Goal: Transaction & Acquisition: Purchase product/service

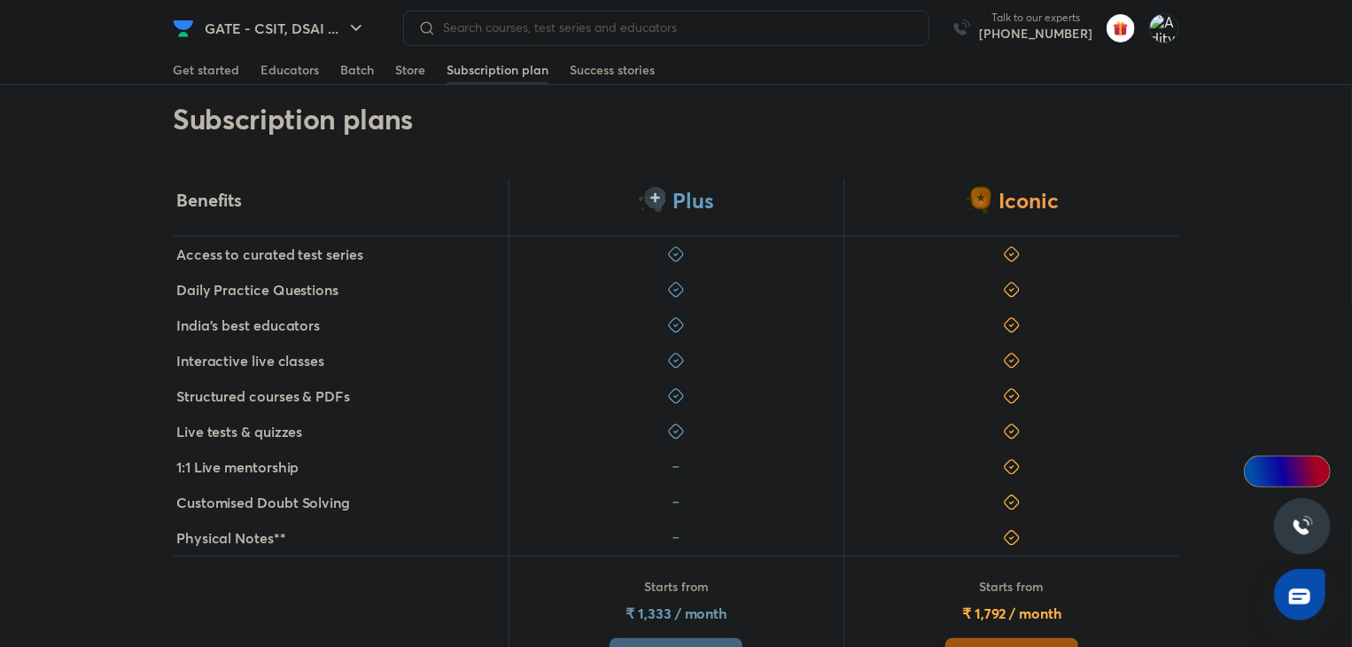
scroll to position [443, 0]
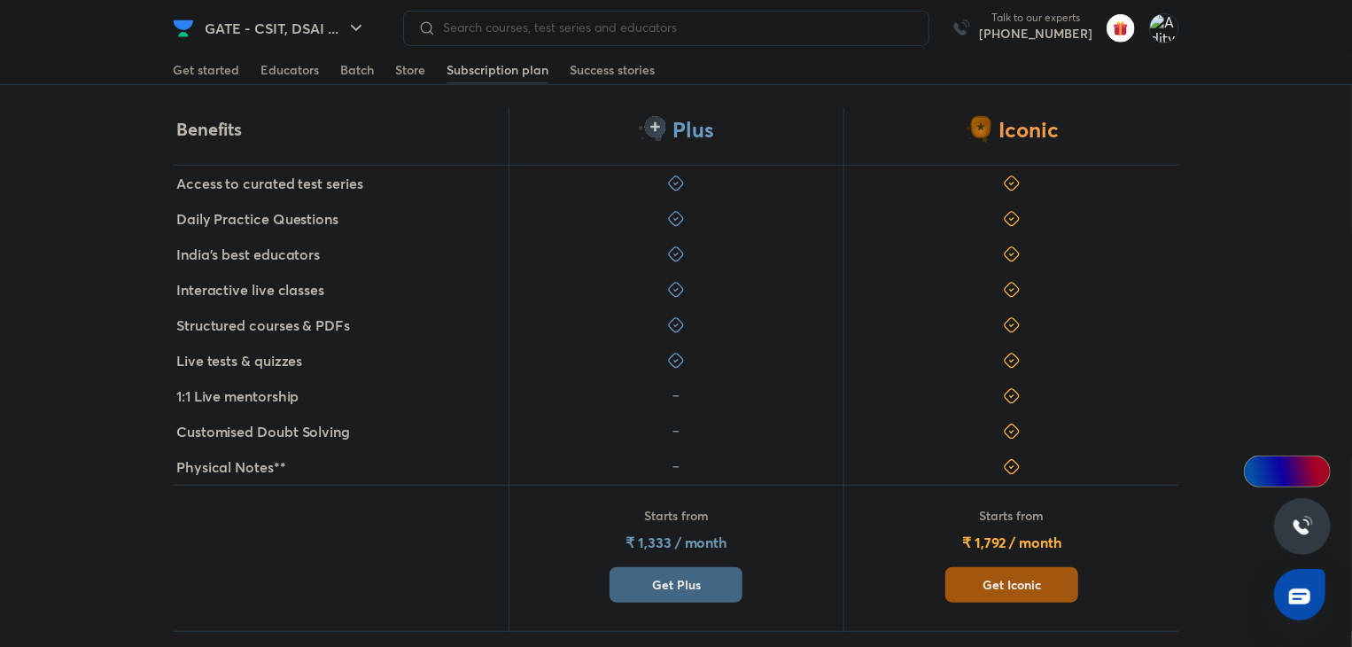
click at [687, 576] on span "Get Plus" at bounding box center [676, 585] width 49 height 18
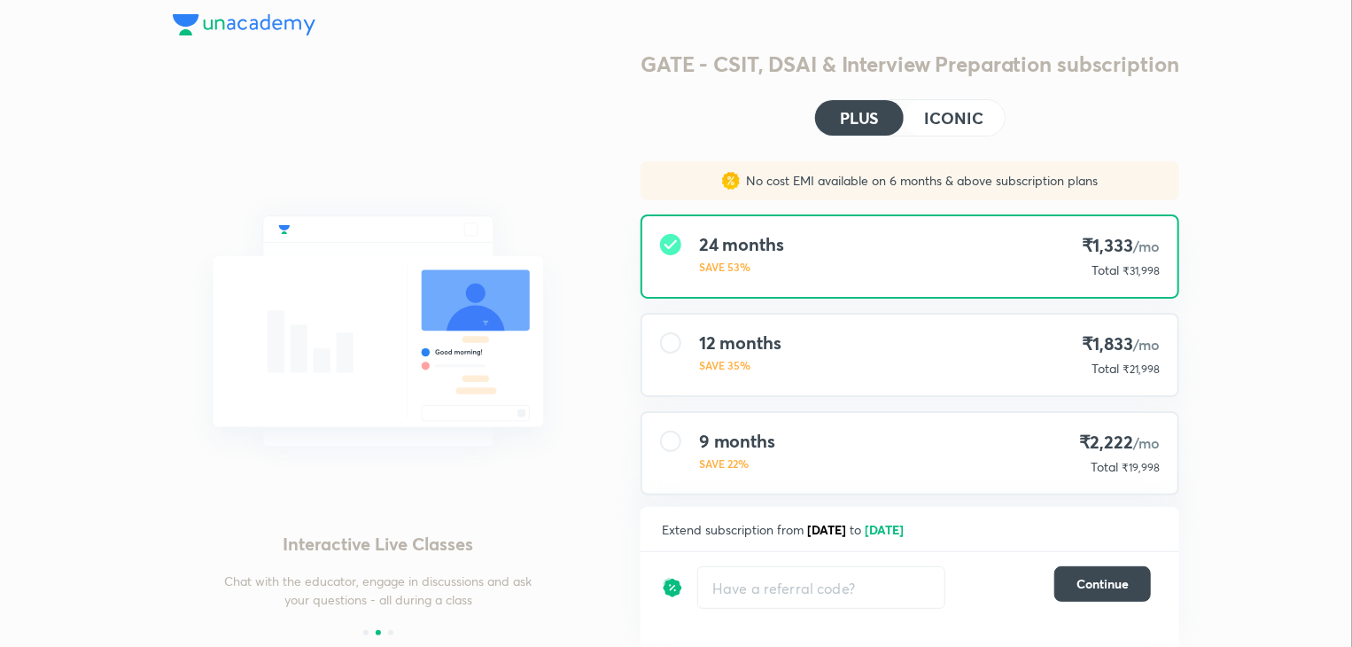
click at [971, 112] on h4 "ICONIC" at bounding box center [954, 118] width 58 height 16
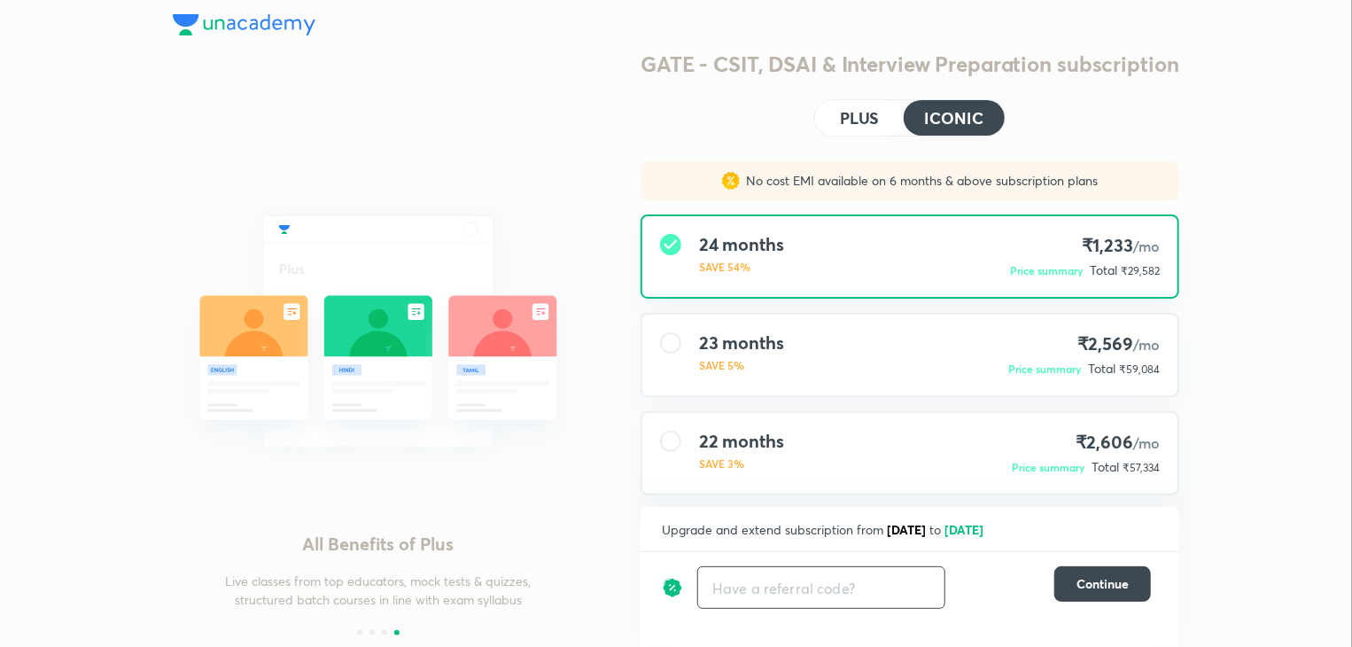
click at [815, 568] on input "text" at bounding box center [821, 588] width 246 height 42
click at [865, 126] on h4 "PLUS" at bounding box center [859, 118] width 39 height 16
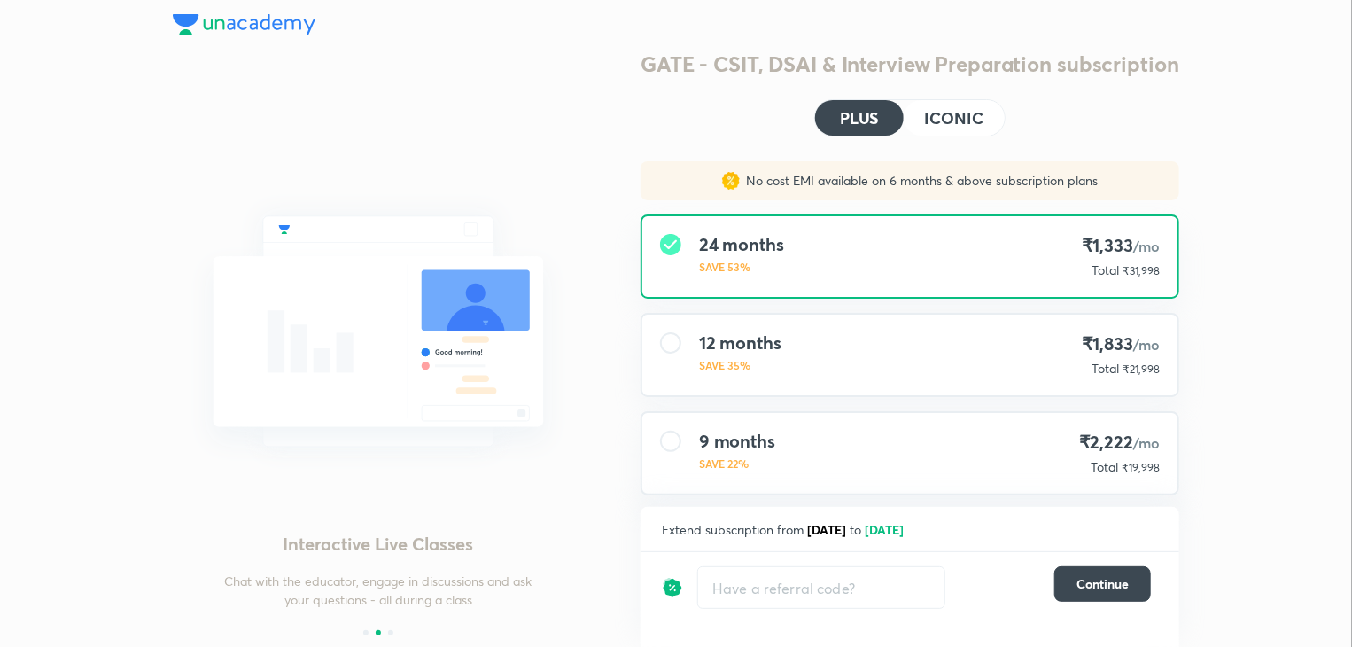
click at [947, 121] on h4 "ICONIC" at bounding box center [954, 118] width 58 height 16
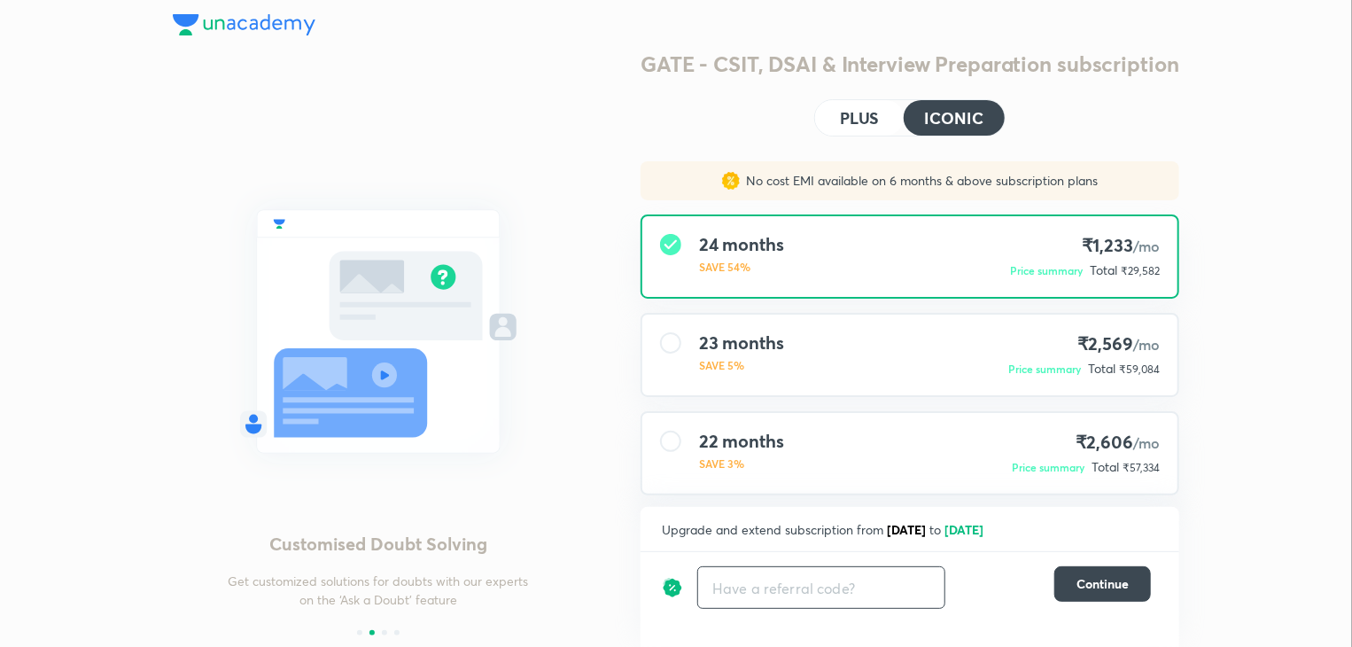
click at [774, 582] on input "text" at bounding box center [821, 588] width 246 height 42
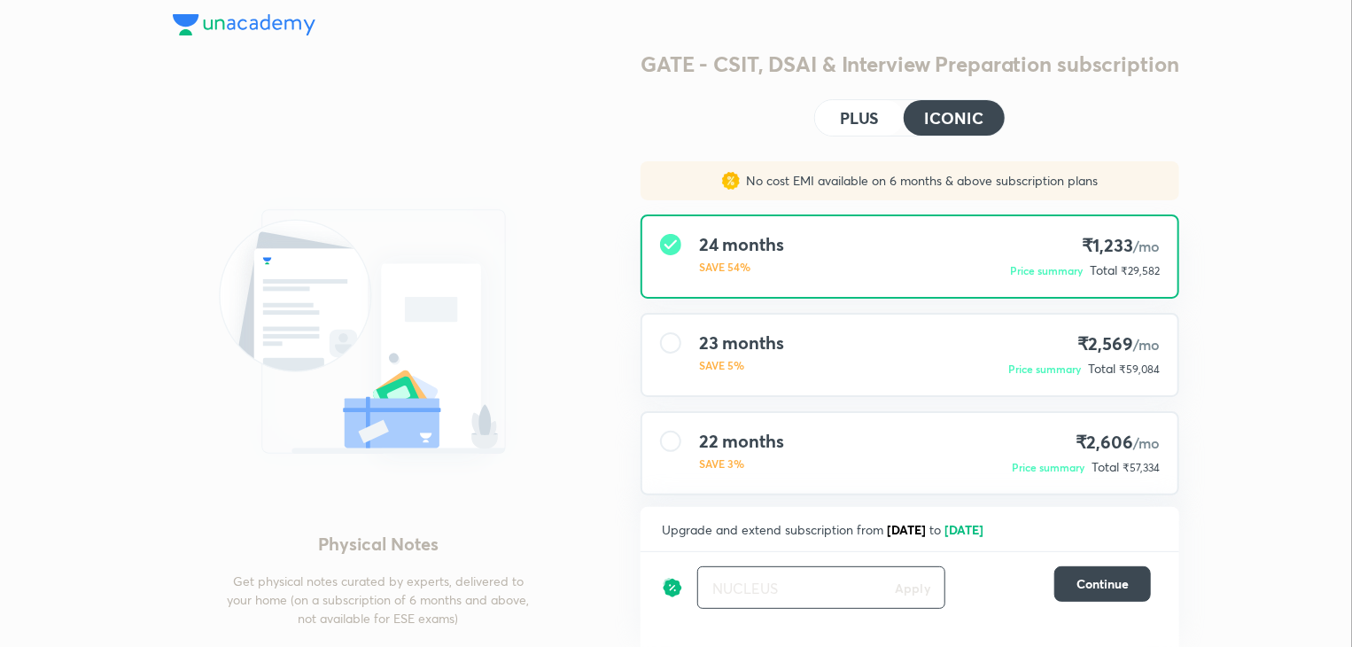
type input "NUCLEUS"
click at [921, 582] on h6 "Apply" at bounding box center [912, 587] width 35 height 19
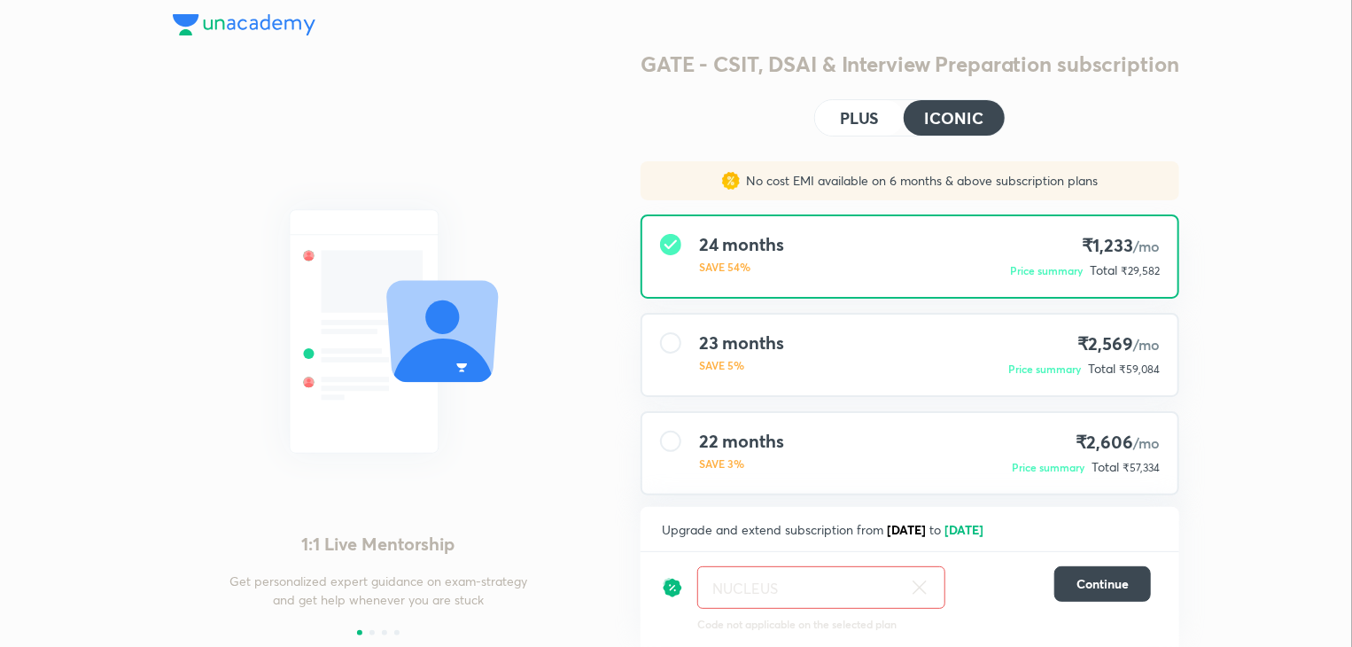
click at [846, 126] on h4 "PLUS" at bounding box center [859, 118] width 39 height 16
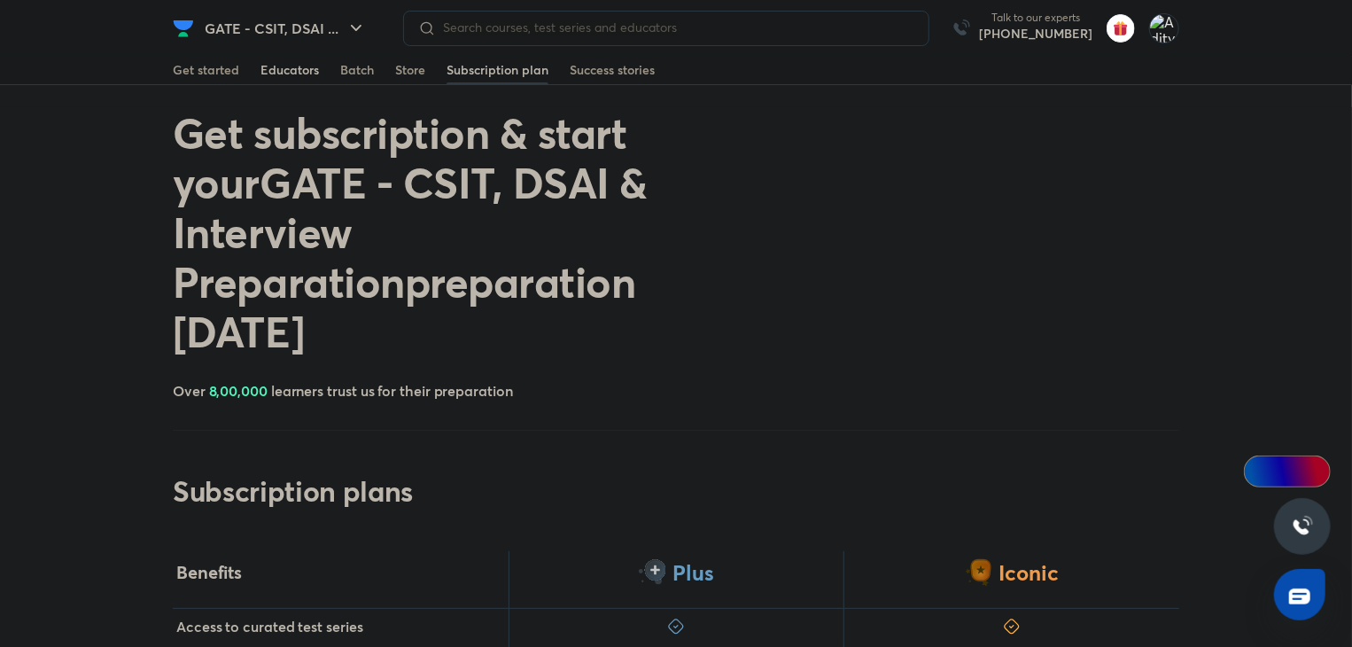
click at [299, 70] on div "Educators" at bounding box center [289, 70] width 58 height 18
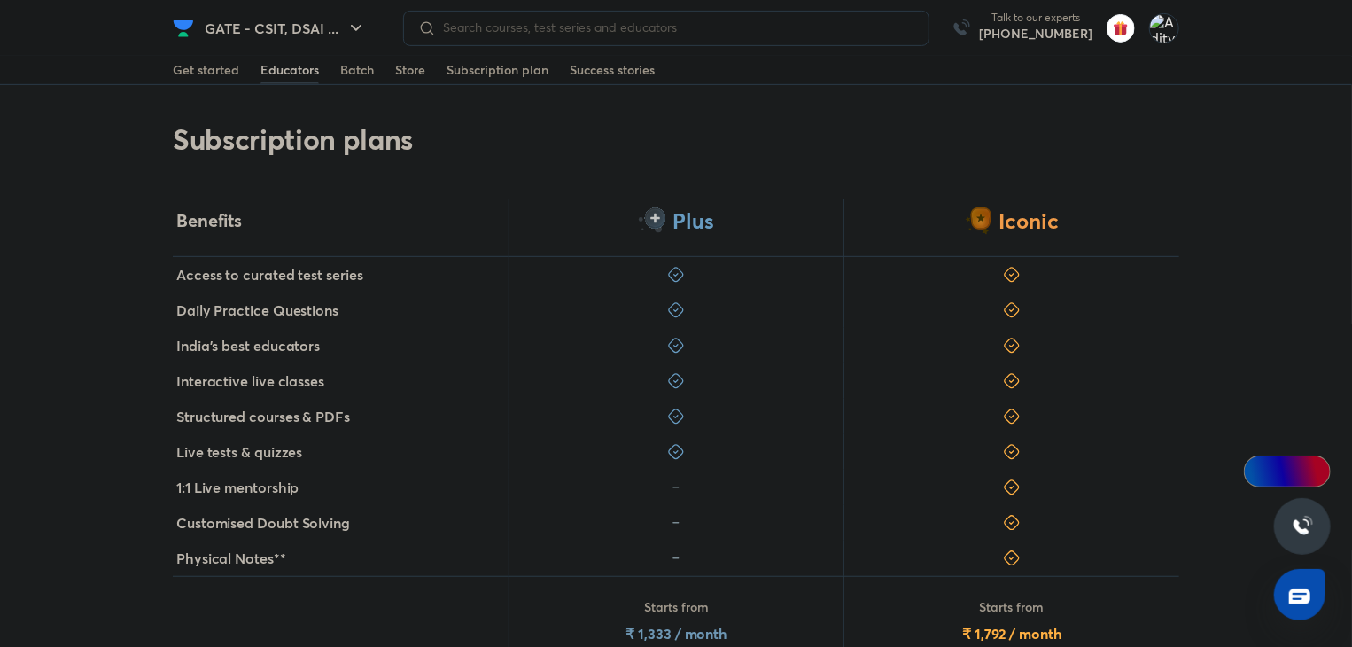
scroll to position [354, 0]
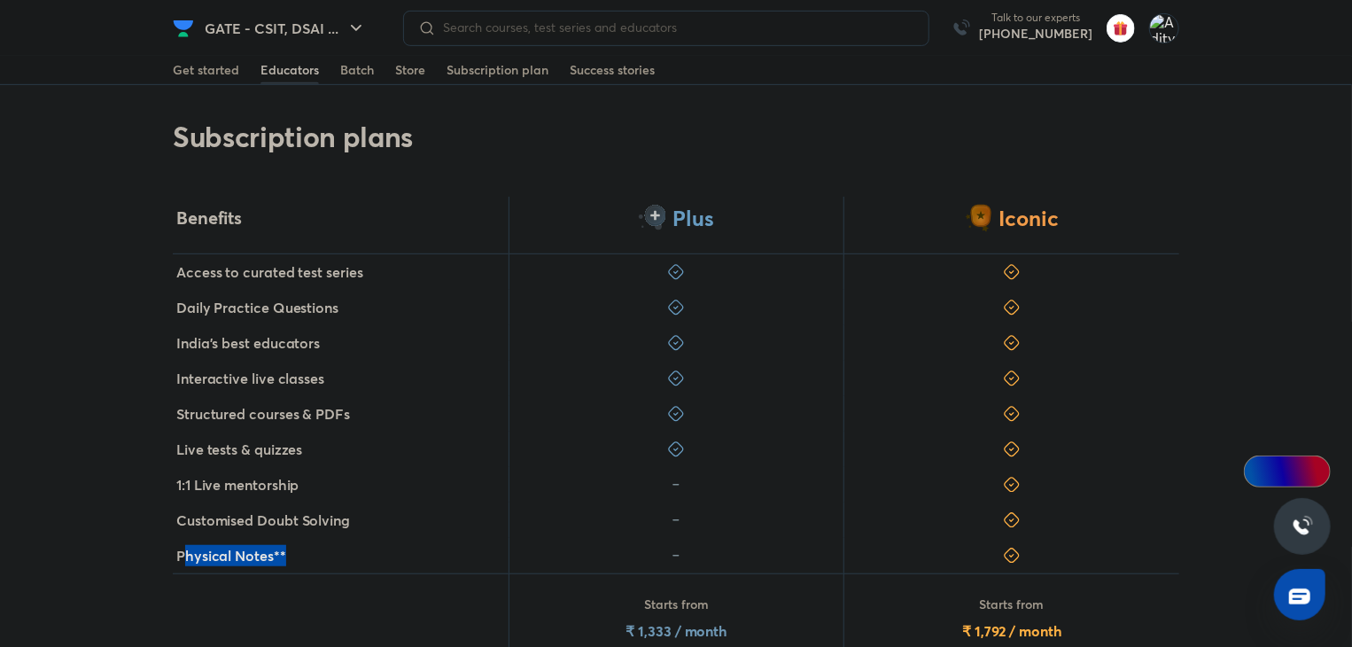
drag, startPoint x: 184, startPoint y: 454, endPoint x: 404, endPoint y: 456, distance: 219.7
click at [404, 538] on div "Physical Notes**" at bounding box center [341, 555] width 336 height 35
drag, startPoint x: 404, startPoint y: 456, endPoint x: 128, endPoint y: 454, distance: 275.5
click at [128, 454] on div "Benefits Plus Iconic Access to curated test series Daily Practice Questions Ind…" at bounding box center [676, 459] width 1352 height 524
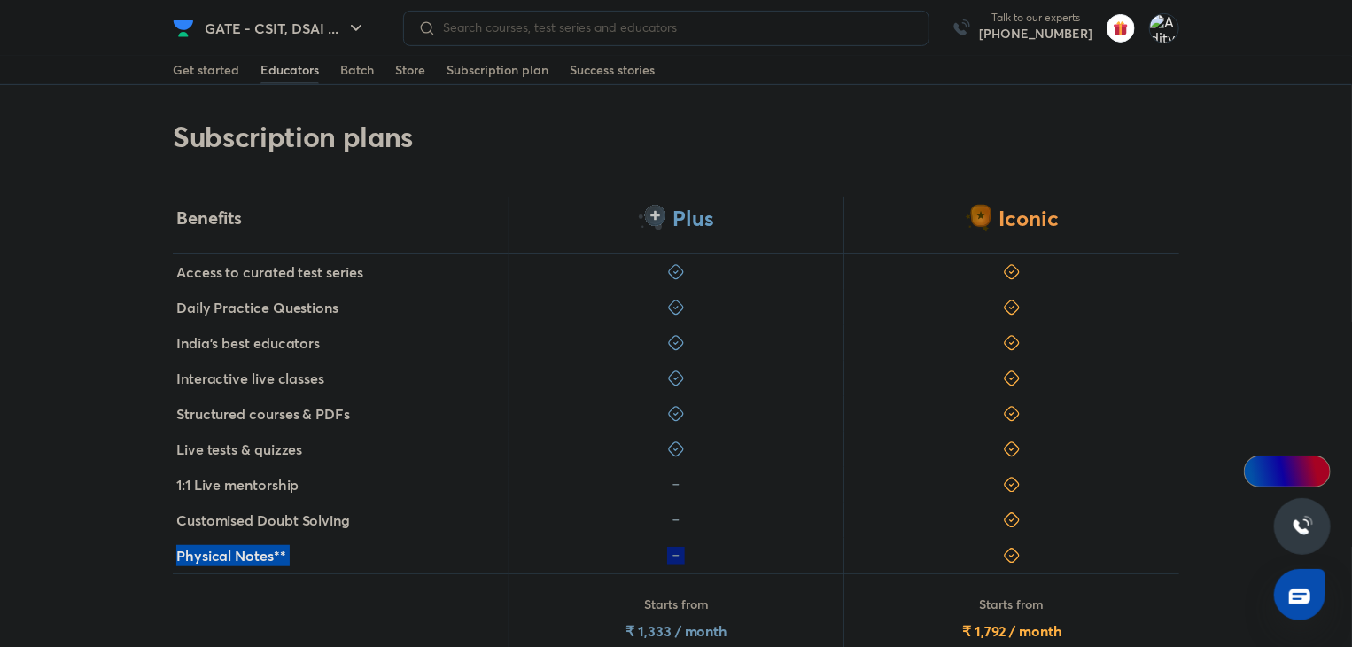
click at [128, 454] on div "Benefits Plus Iconic Access to curated test series Daily Practice Questions Ind…" at bounding box center [676, 459] width 1352 height 524
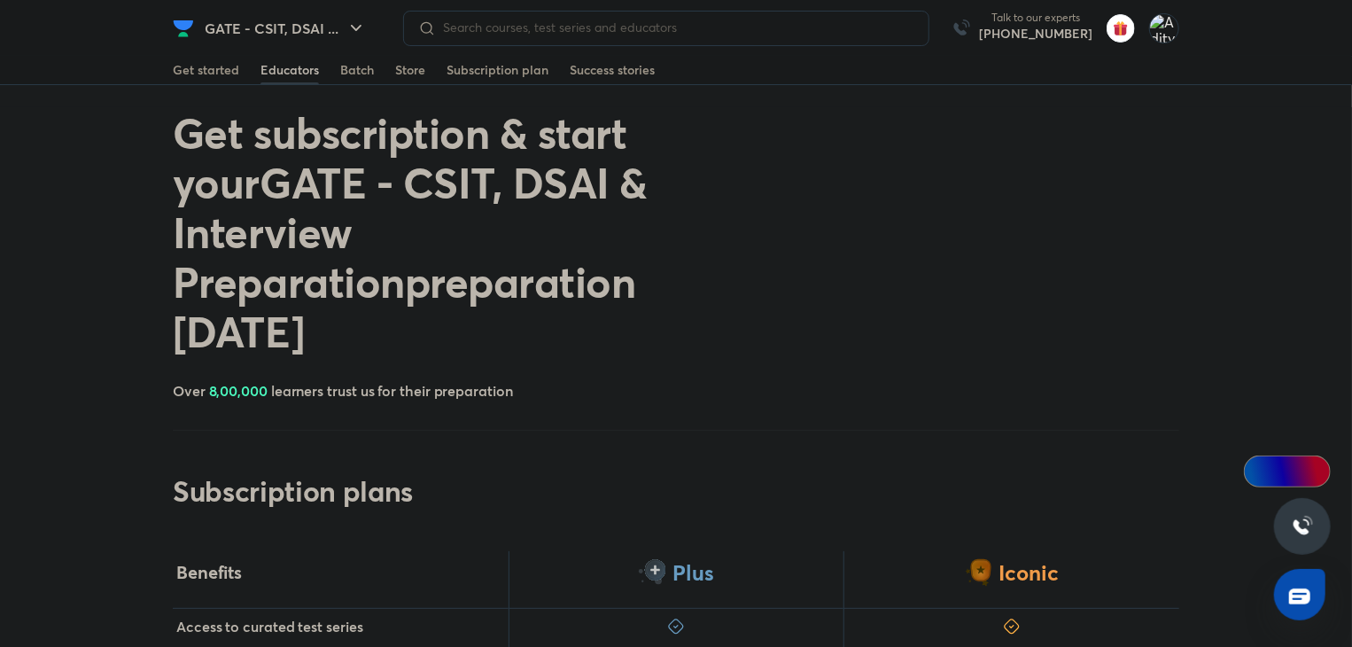
scroll to position [0, 0]
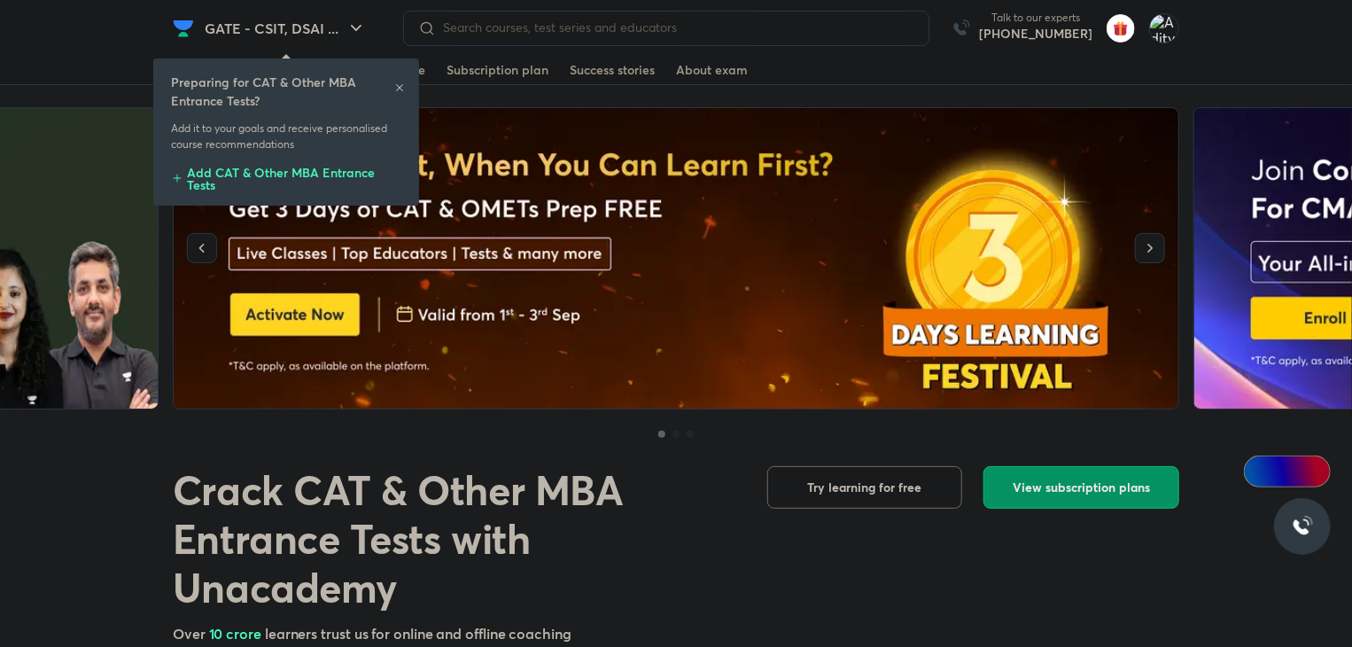
click at [1079, 485] on span "View subscription plans" at bounding box center [1080, 487] width 137 height 18
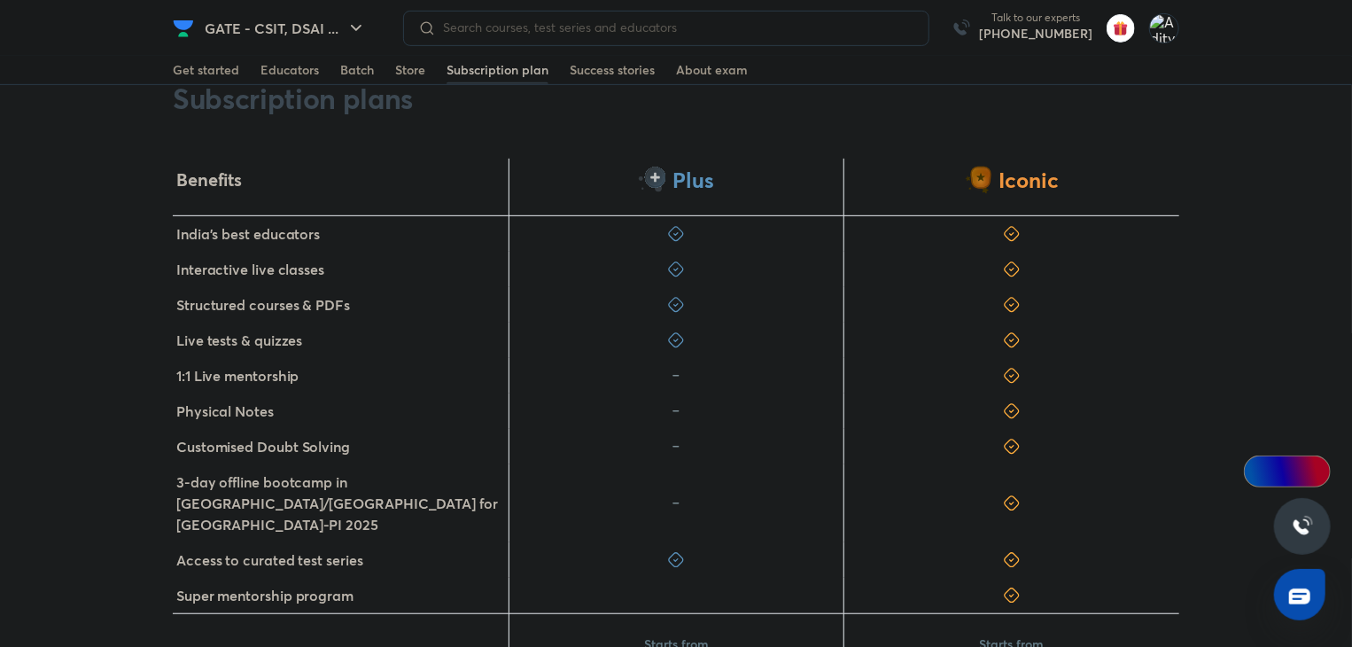
scroll to position [531, 0]
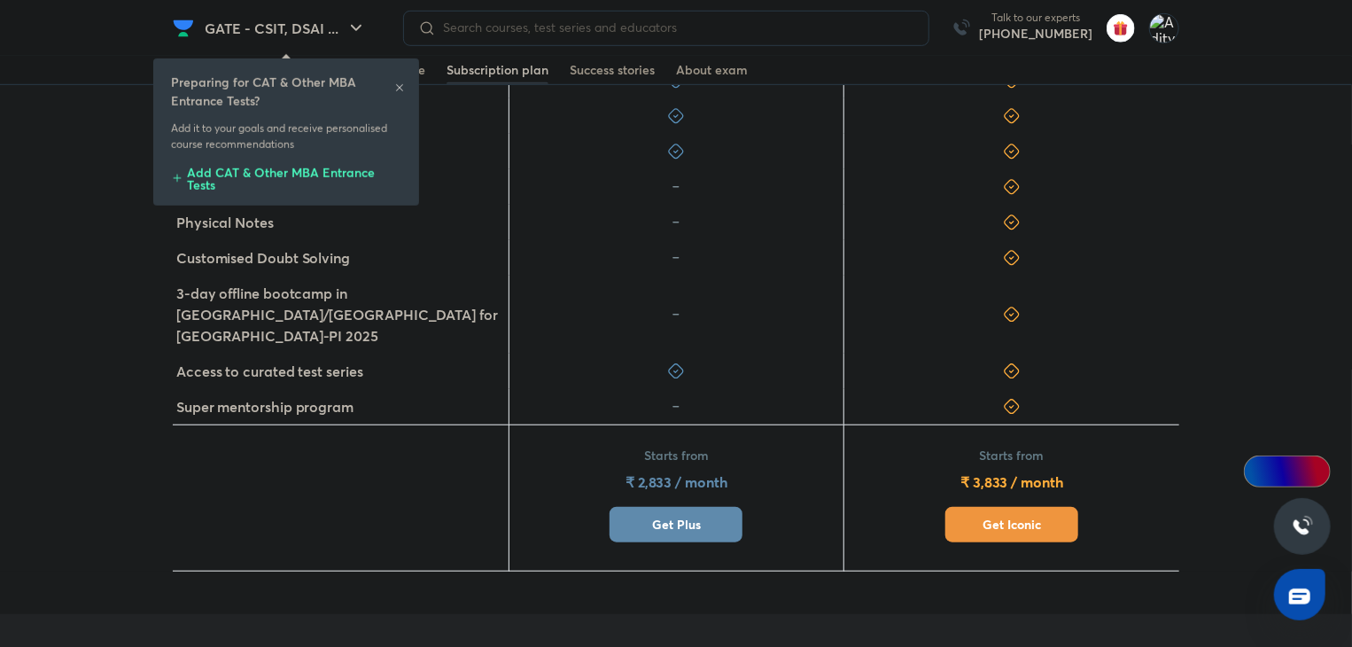
click at [675, 516] on span "Get Plus" at bounding box center [676, 525] width 49 height 18
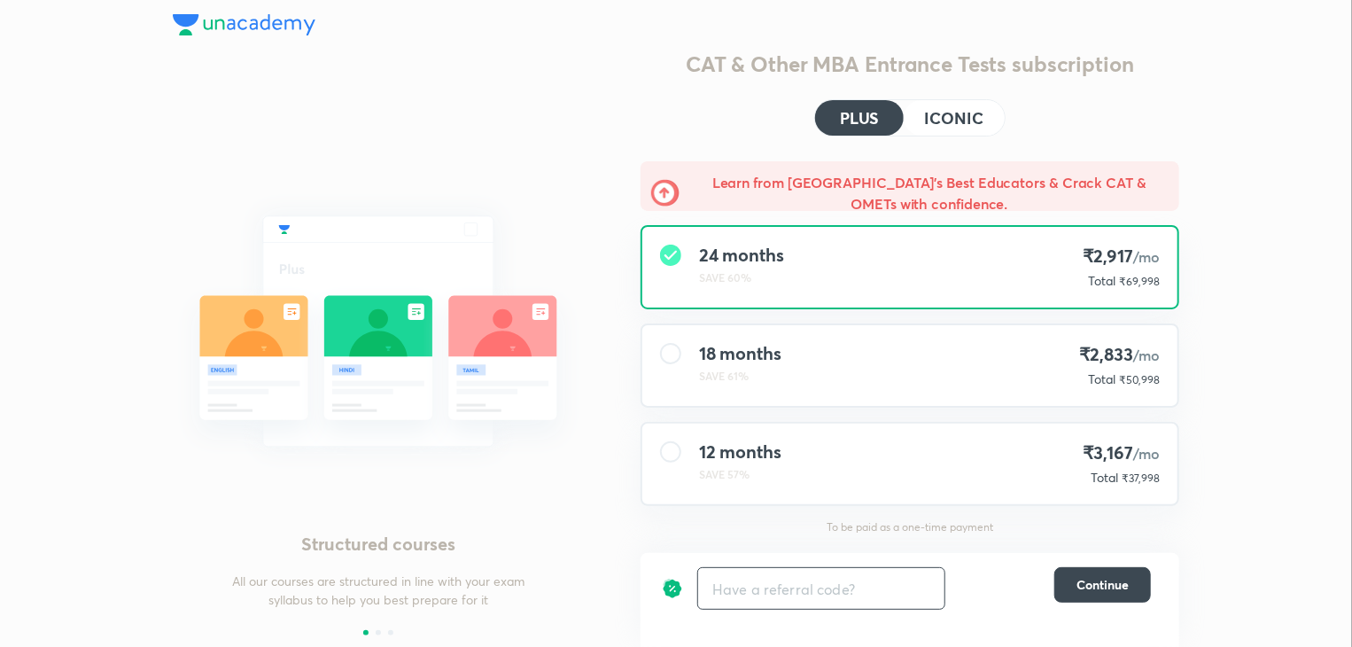
click at [798, 573] on input "text" at bounding box center [821, 589] width 246 height 42
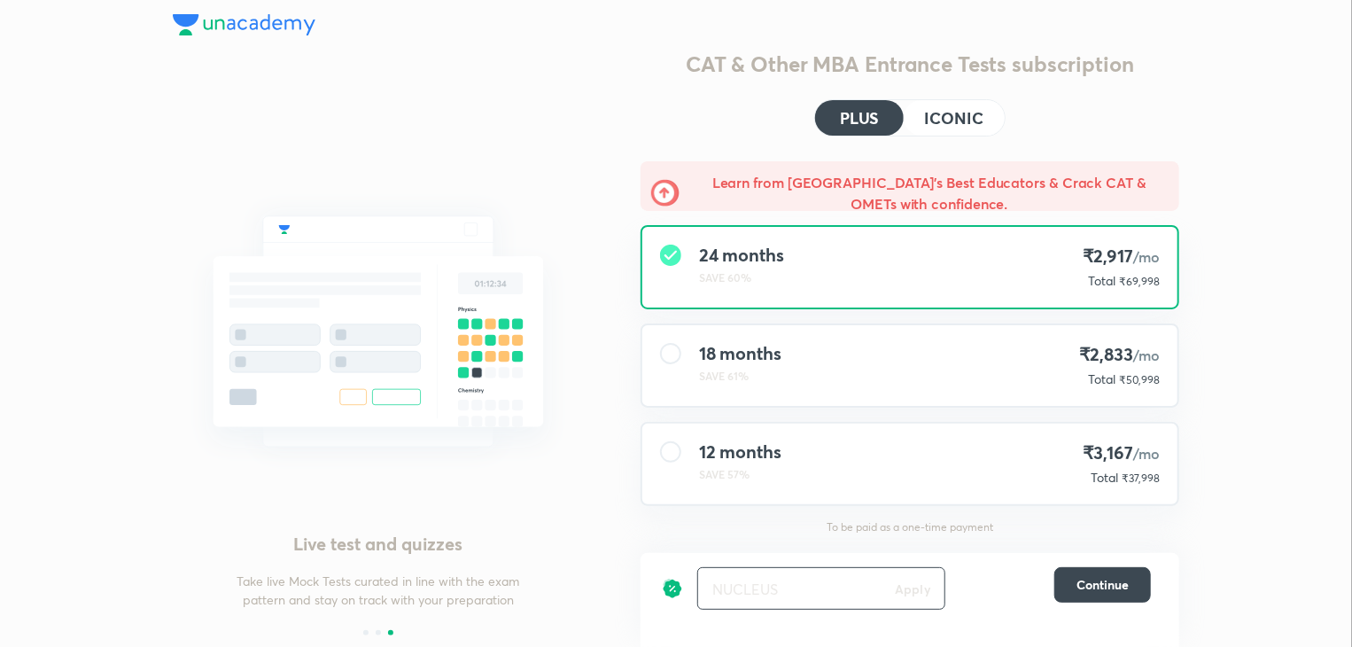
type input "NUCLEUS"
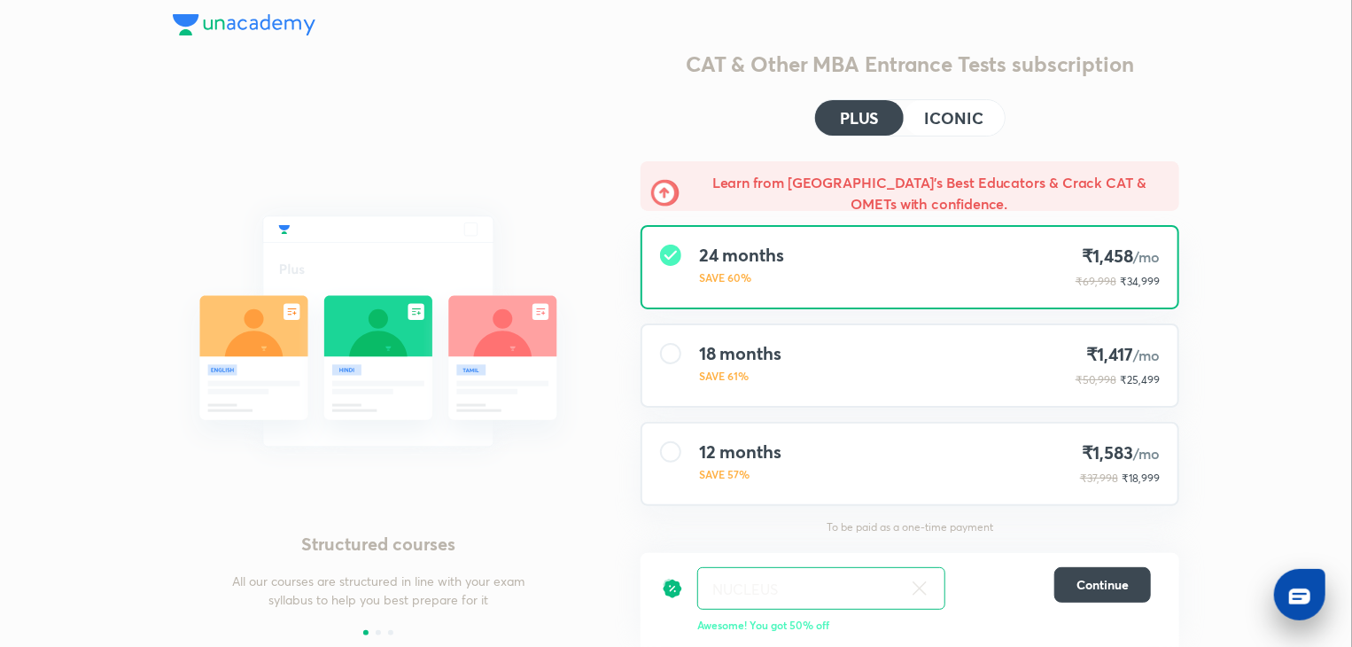
scroll to position [66, 0]
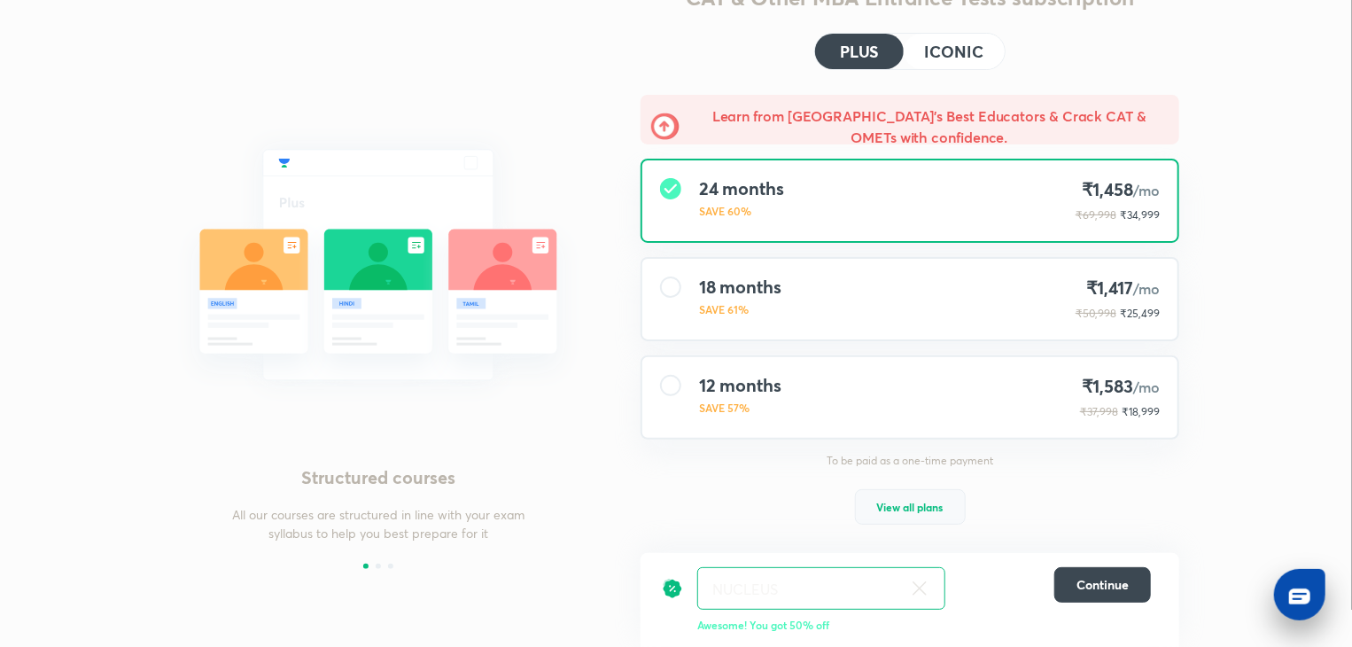
click at [900, 490] on button "View all plans" at bounding box center [910, 506] width 111 height 35
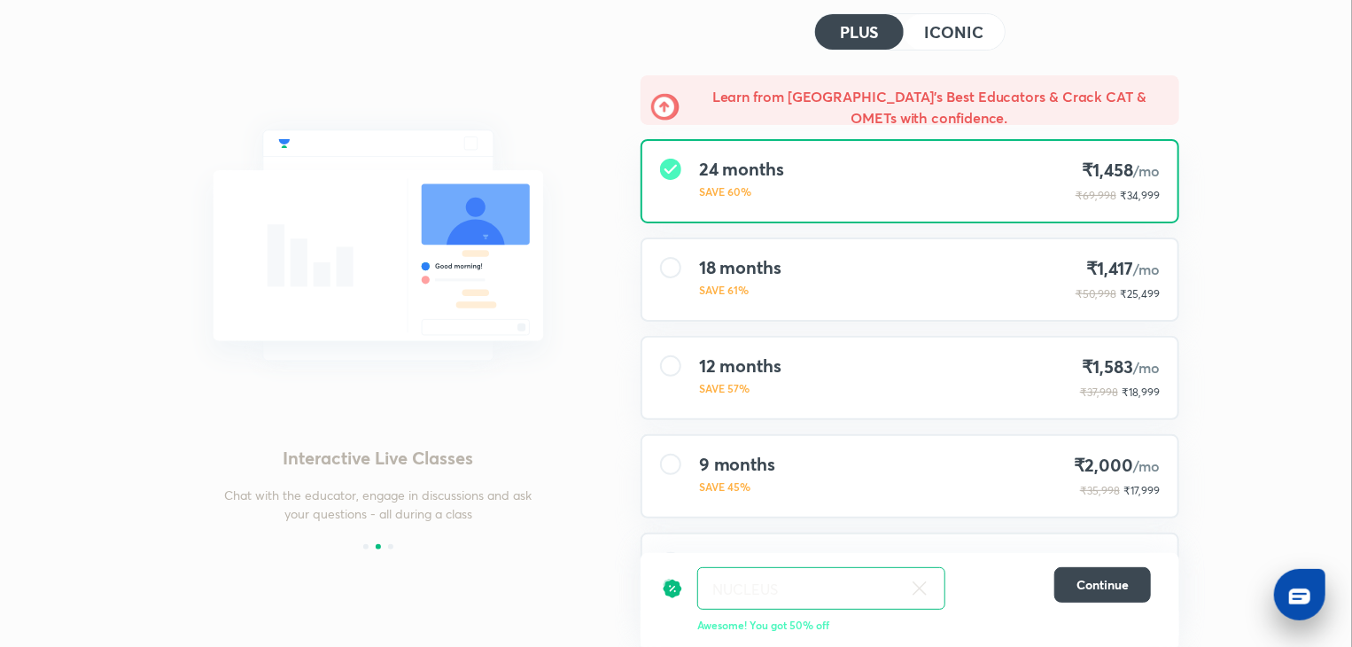
scroll to position [0, 0]
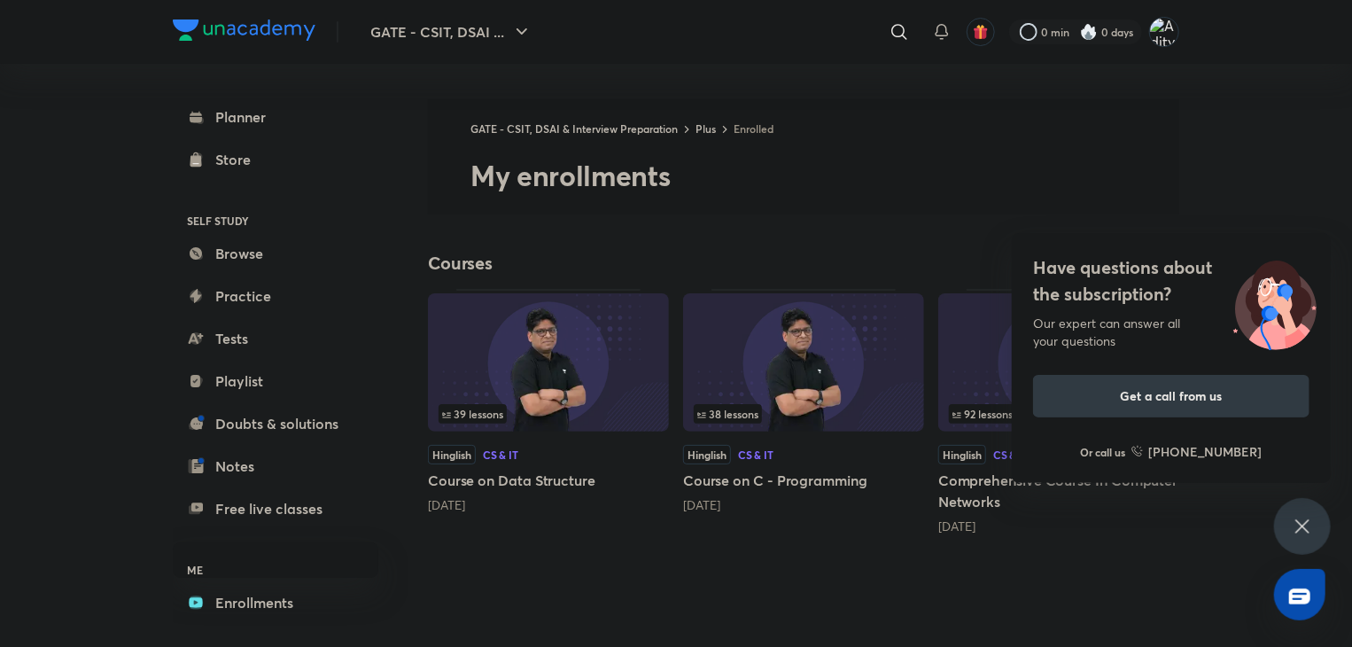
click at [744, 478] on h5 "Course on C - Programming" at bounding box center [803, 479] width 241 height 21
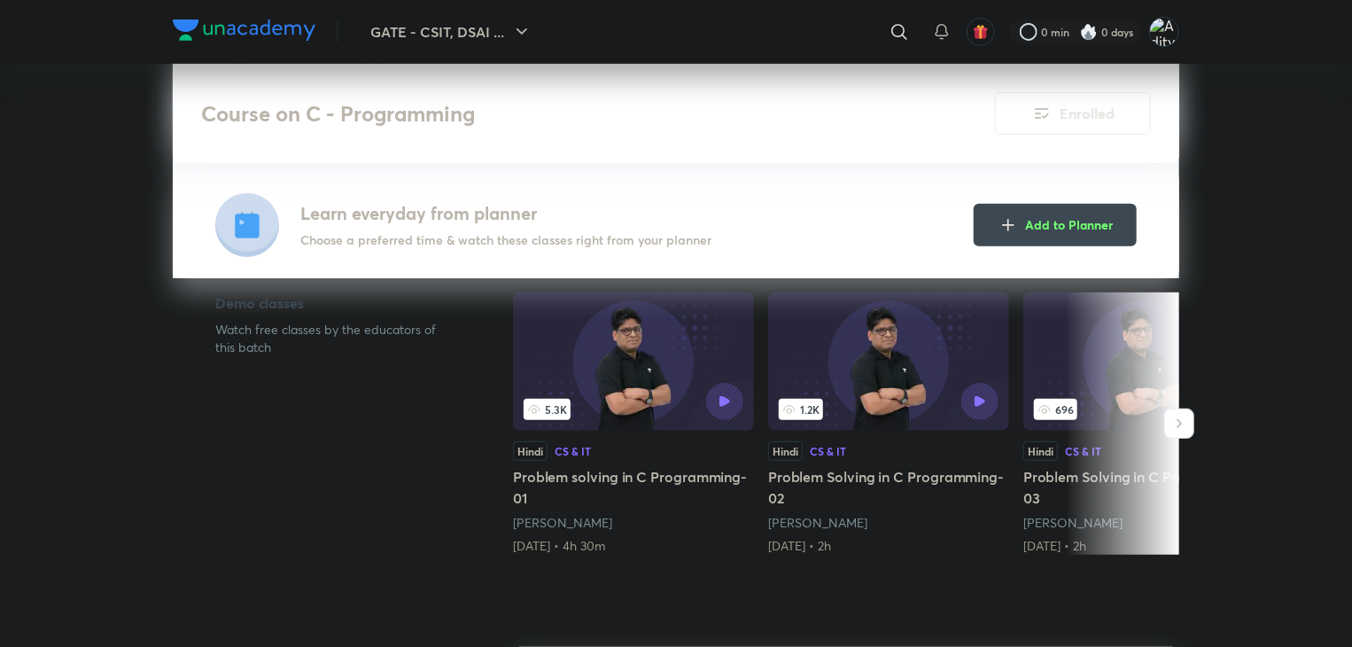
scroll to position [443, 0]
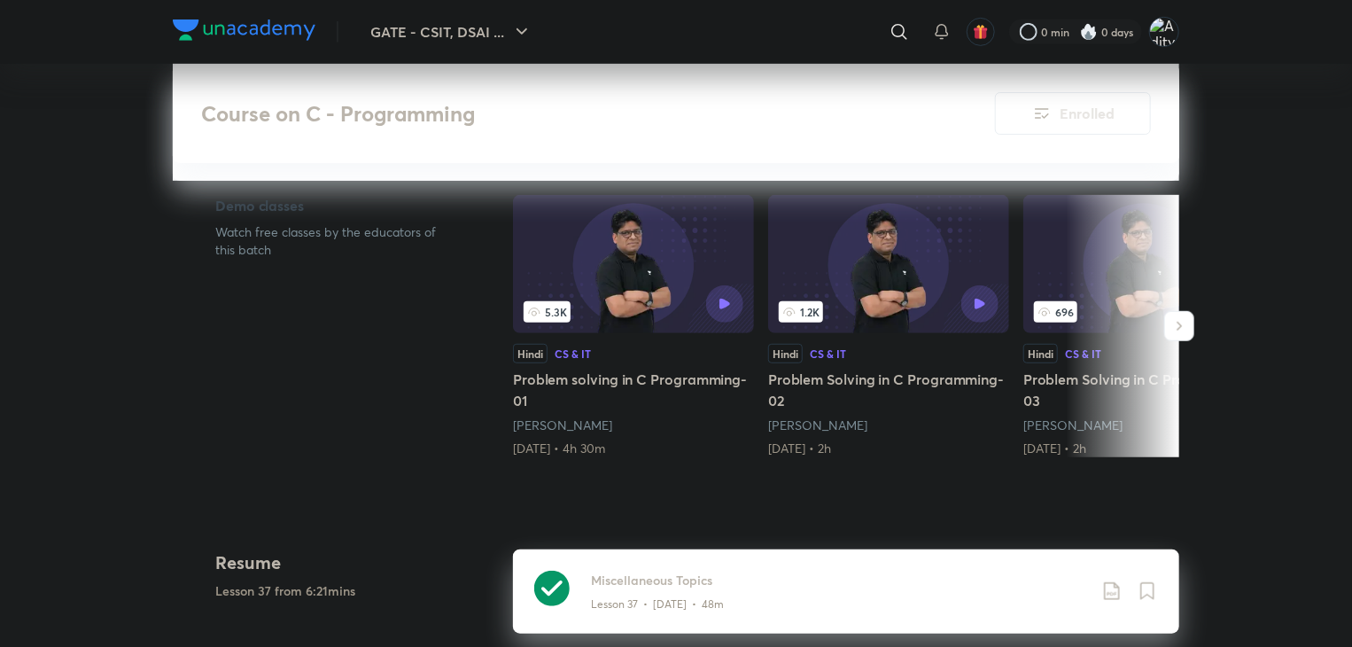
click at [601, 380] on h5 "Problem solving in C Programming-01" at bounding box center [633, 389] width 241 height 43
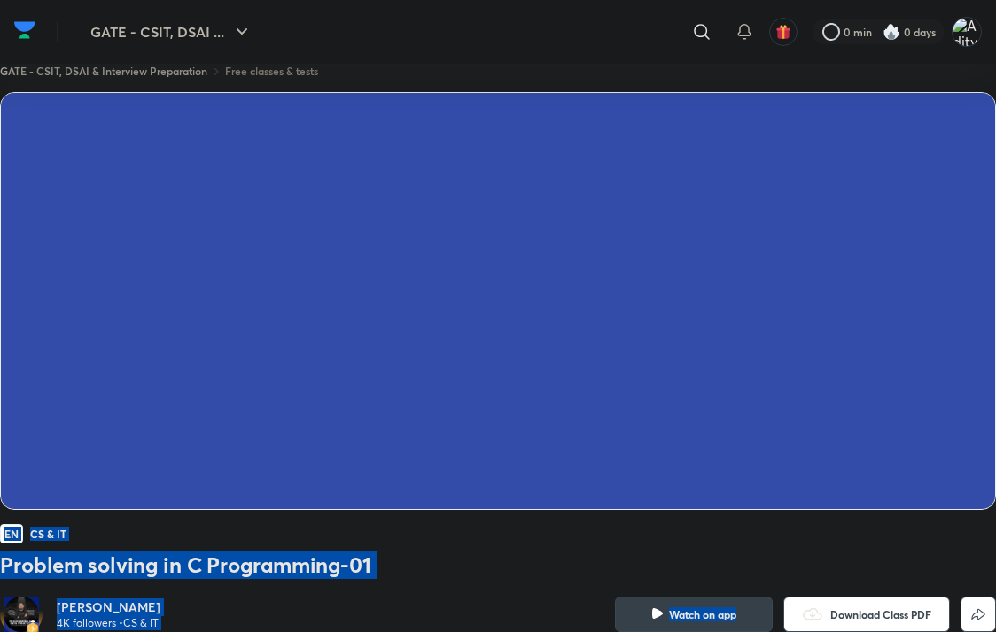
drag, startPoint x: 748, startPoint y: 509, endPoint x: 756, endPoint y: 617, distance: 108.4
click at [756, 617] on div "EN CS & IT Problem solving in C Programming-01 Pankaj Sharma 4K followers • CS …" at bounding box center [498, 392] width 996 height 601
click at [555, 547] on div "EN CS & IT Problem solving in C Programming-01 Pankaj Sharma 4K followers • CS …" at bounding box center [498, 392] width 996 height 601
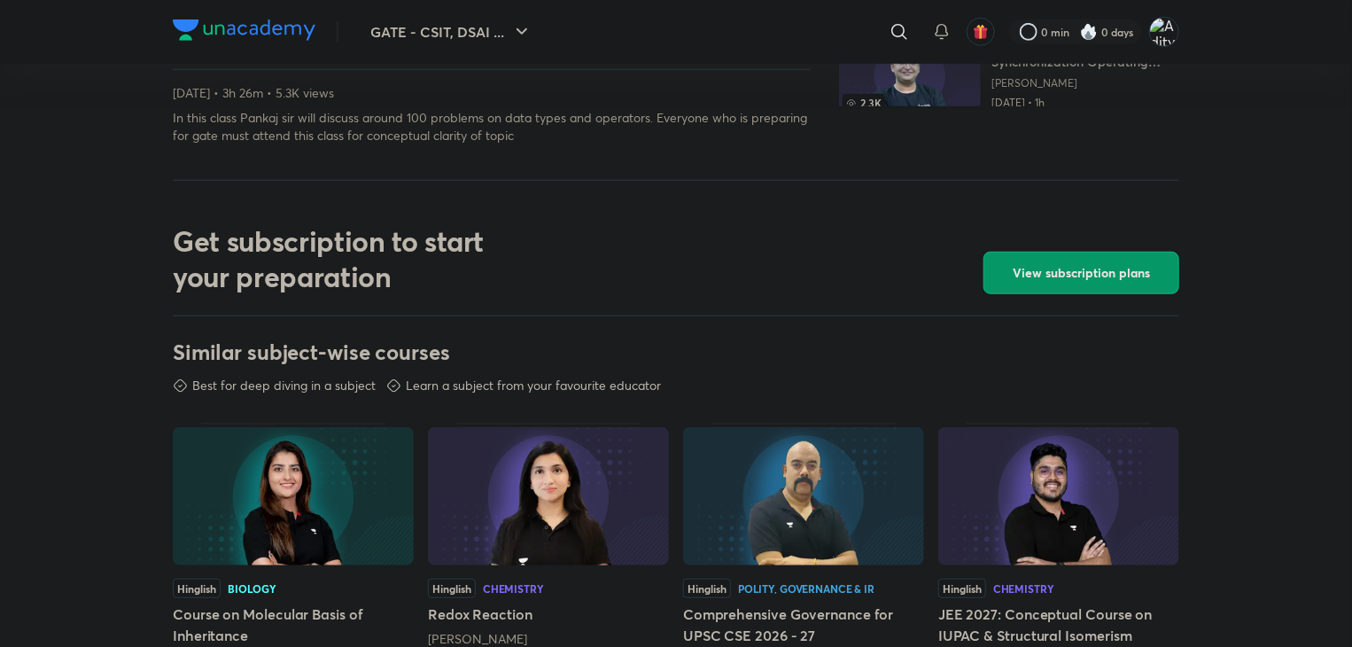
scroll to position [620, 0]
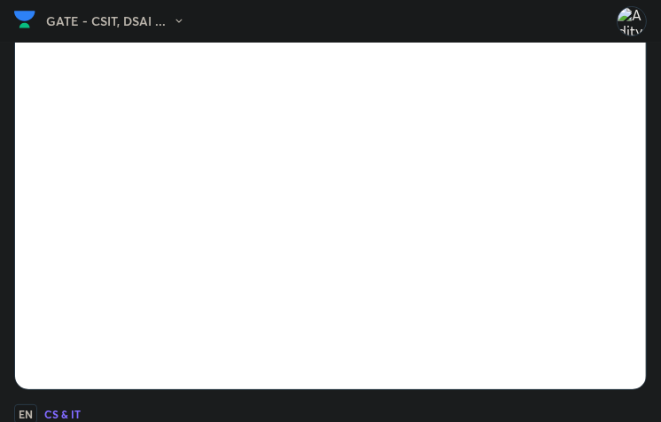
scroll to position [118, 0]
